Goal: Task Accomplishment & Management: Manage account settings

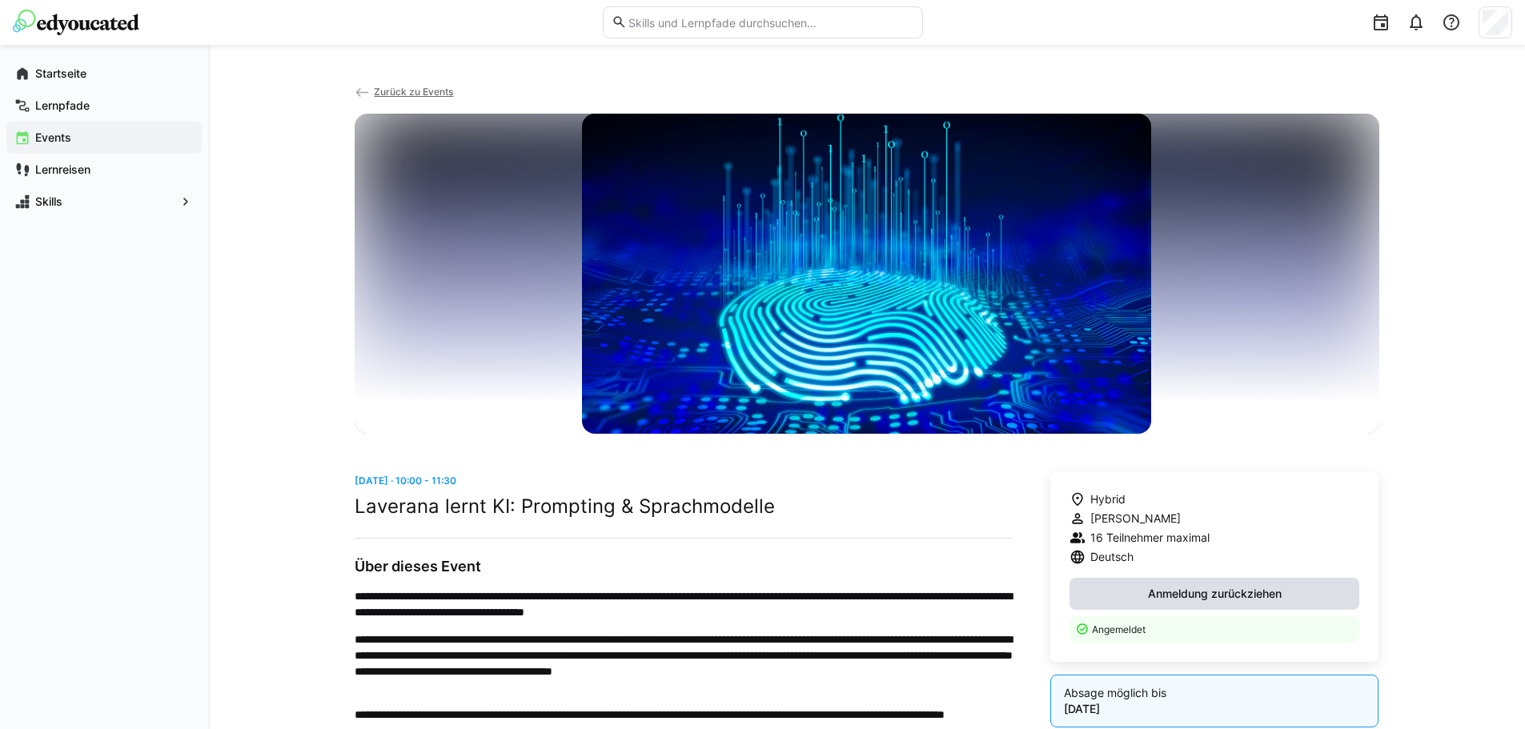
click at [1173, 596] on span "Anmeldung zurückziehen" at bounding box center [1214, 594] width 138 height 16
click at [25, 76] on eds-icon at bounding box center [22, 74] width 16 height 16
